Goal: Task Accomplishment & Management: Manage account settings

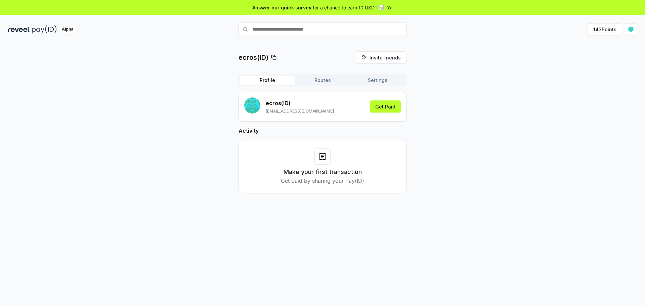
click at [266, 82] on button "Profile" at bounding box center [267, 80] width 55 height 9
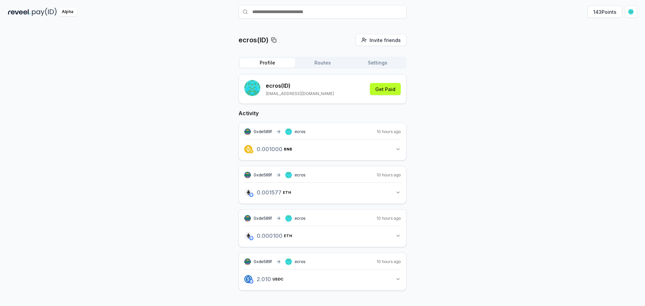
scroll to position [19, 0]
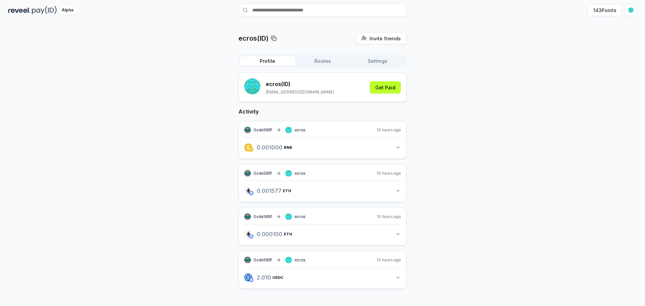
click at [397, 148] on icon "button" at bounding box center [398, 147] width 5 height 5
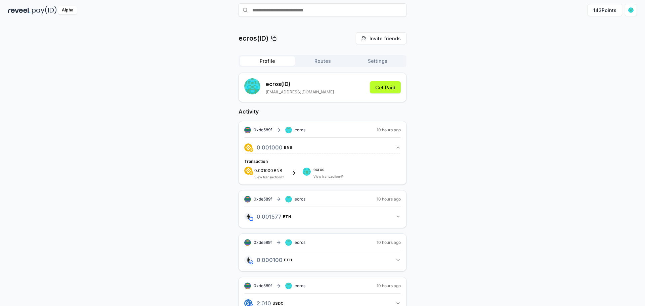
click at [396, 148] on icon "button" at bounding box center [398, 147] width 5 height 5
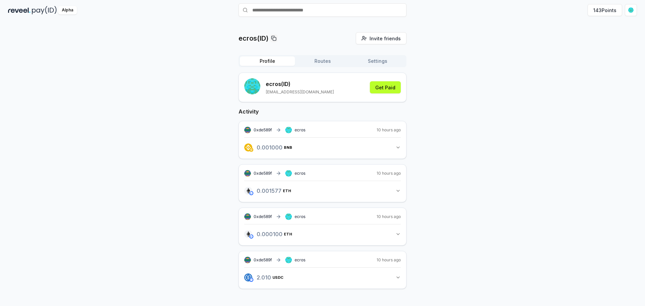
click at [398, 278] on icon "button" at bounding box center [398, 277] width 3 height 1
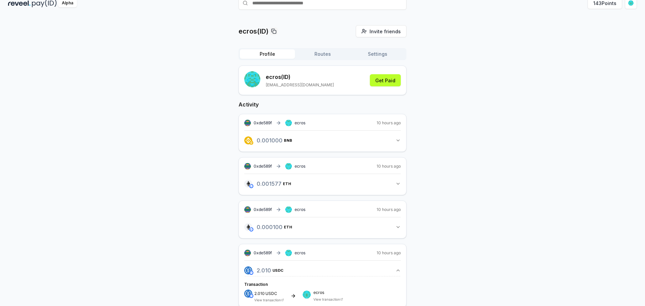
scroll to position [39, 0]
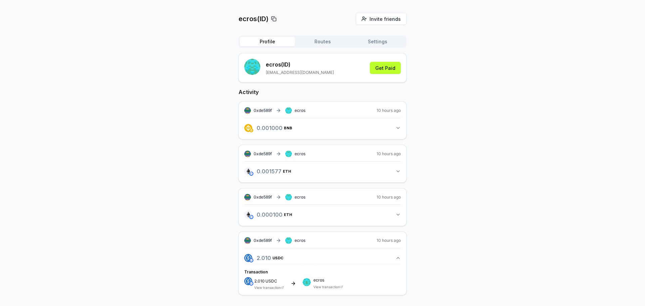
click at [322, 284] on div "ecros View transaction" at bounding box center [329, 283] width 30 height 11
click at [326, 283] on div "ecros View transaction" at bounding box center [329, 283] width 30 height 11
click at [391, 71] on button "Get Paid" at bounding box center [385, 68] width 31 height 12
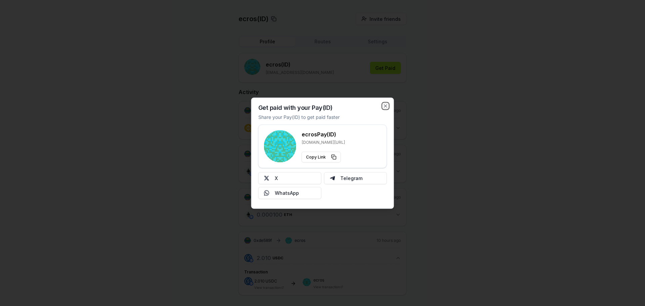
click at [387, 105] on icon "button" at bounding box center [385, 105] width 5 height 5
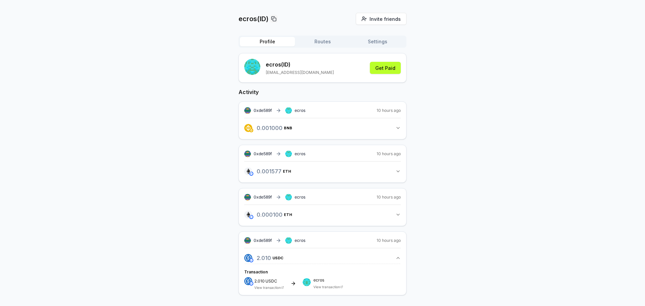
scroll to position [19, 0]
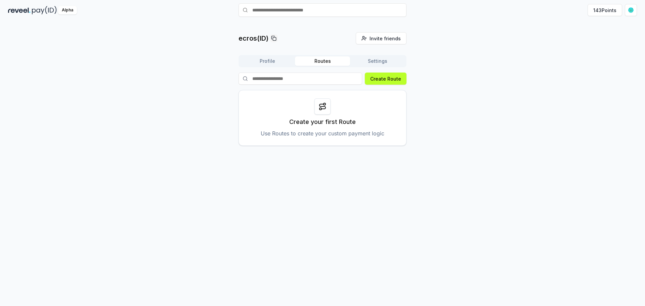
click at [326, 39] on div "ecros(ID) Invite friends Invite Profile Routes Settings Create Route Create you…" at bounding box center [323, 89] width 168 height 114
click at [385, 61] on button "Settings" at bounding box center [377, 60] width 55 height 9
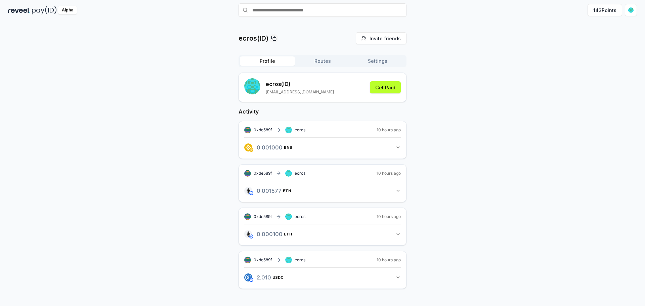
click at [273, 60] on button "Profile" at bounding box center [267, 60] width 55 height 9
click at [609, 11] on button "143 Points" at bounding box center [605, 10] width 35 height 12
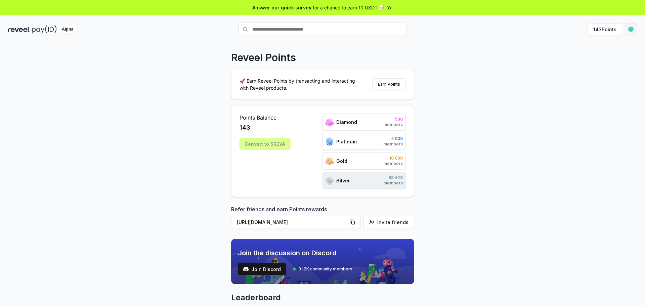
click at [631, 31] on html "Answer our quick survey for a chance to earn 10 USDT 📝 Alpha 143 Points Reveel …" at bounding box center [322, 153] width 645 height 306
click at [596, 72] on div "View Profile" at bounding box center [599, 72] width 75 height 11
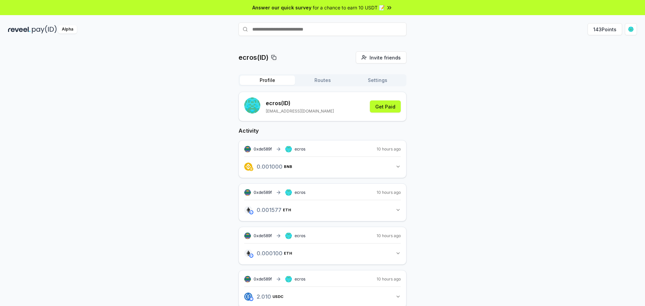
click at [273, 57] on rect at bounding box center [274, 57] width 3 height 3
